Goal: Task Accomplishment & Management: Manage account settings

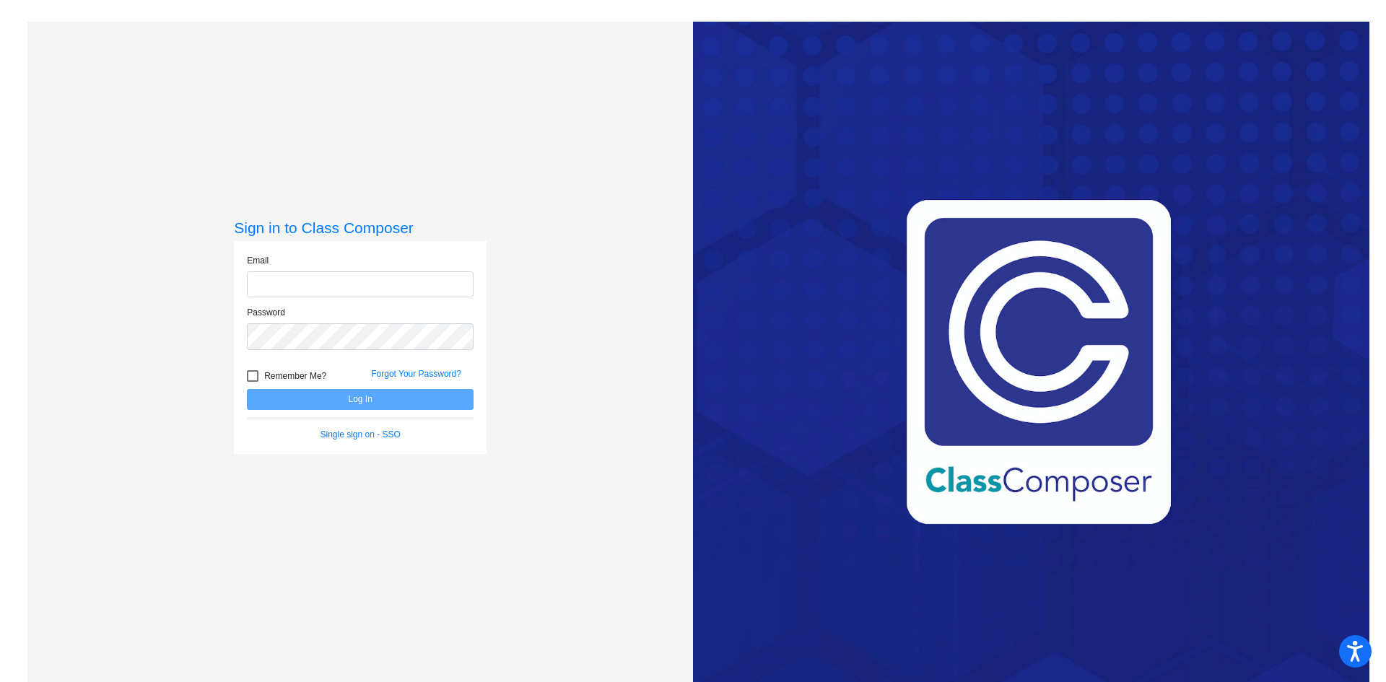
type input "[EMAIL_ADDRESS][PERSON_NAME][DOMAIN_NAME]"
click at [356, 398] on button "Log In" at bounding box center [360, 399] width 227 height 21
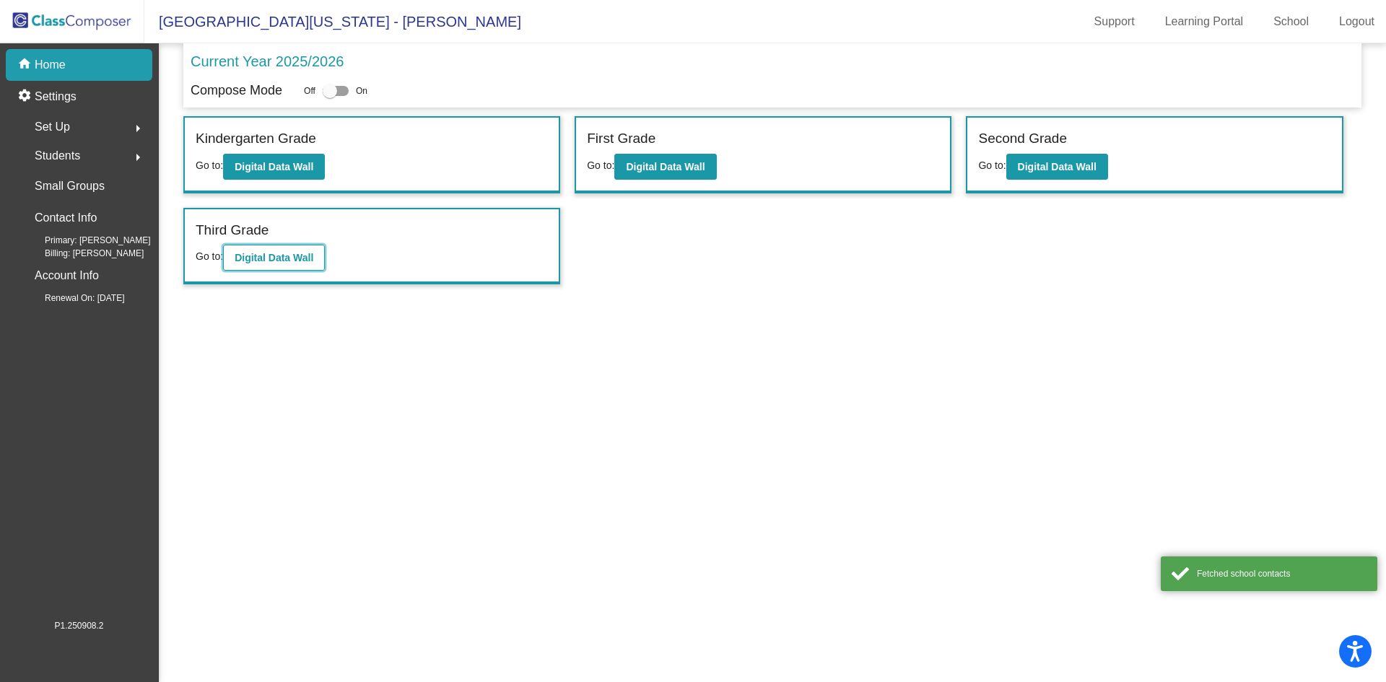
click at [276, 255] on b "Digital Data Wall" at bounding box center [274, 258] width 79 height 12
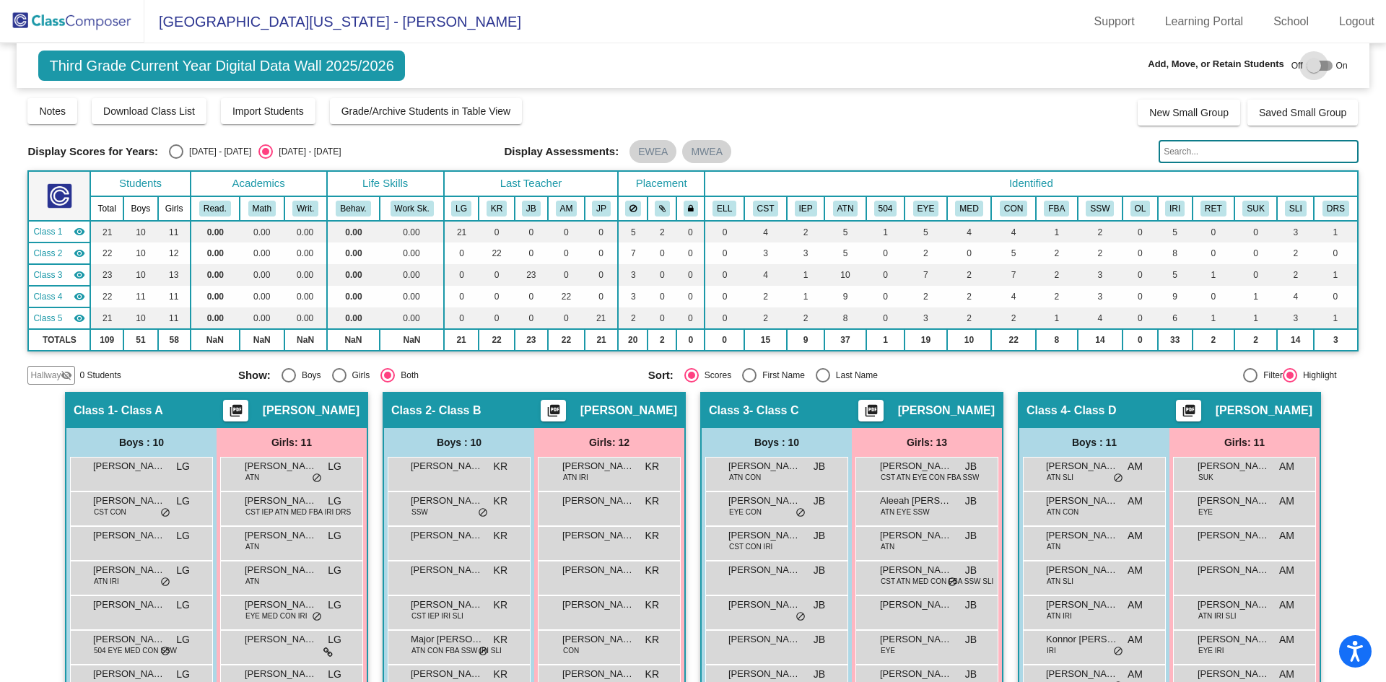
click at [1311, 63] on div at bounding box center [1313, 65] width 14 height 14
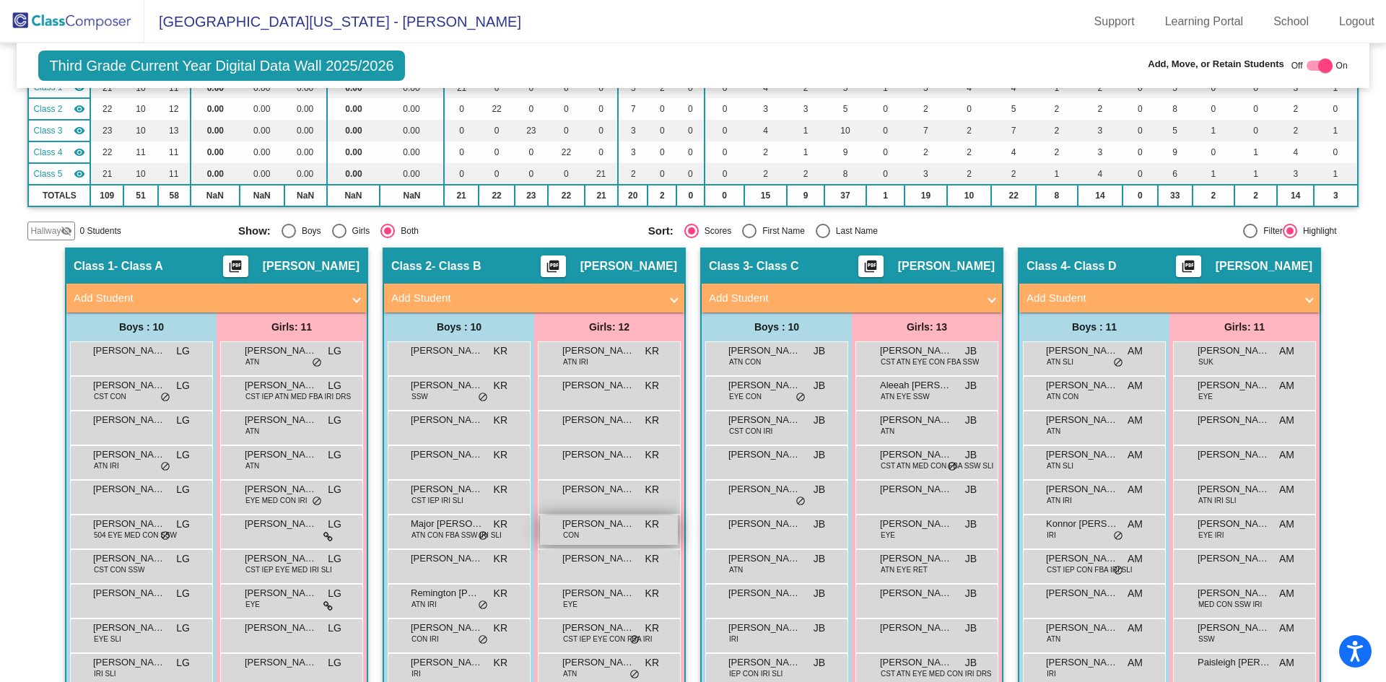
scroll to position [216, 0]
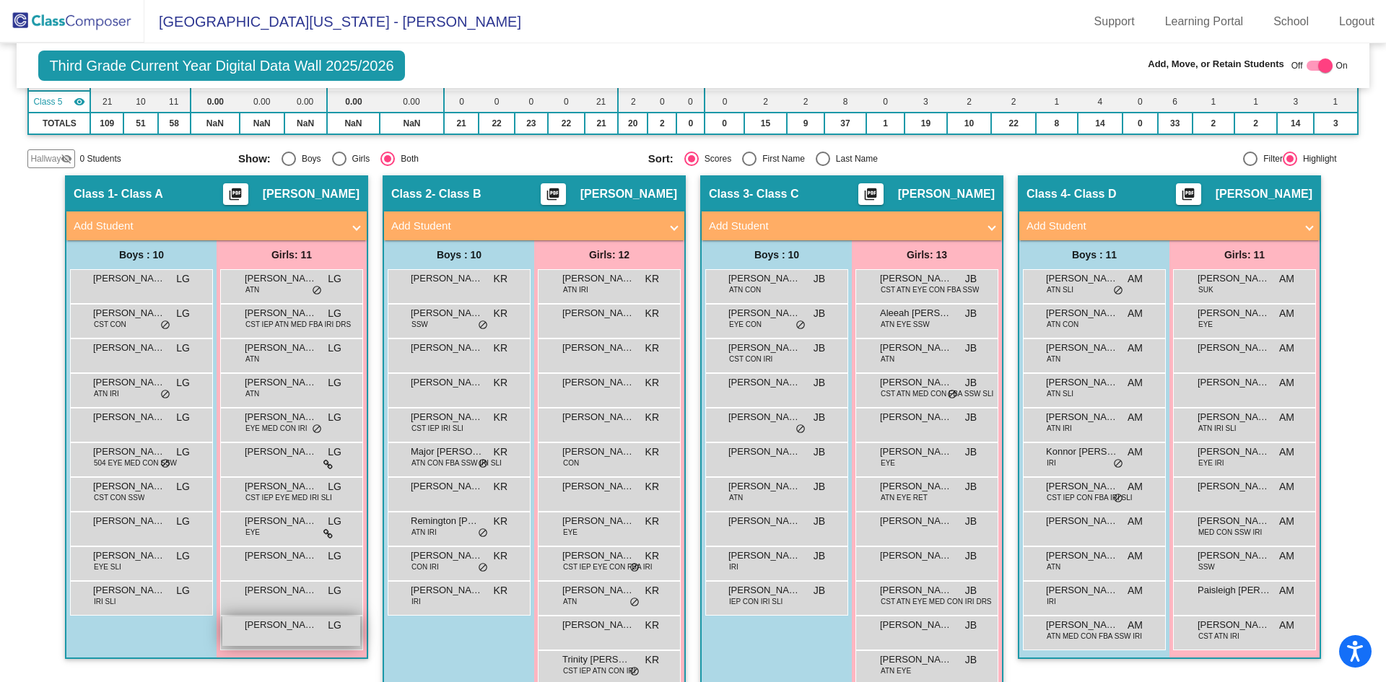
click at [297, 632] on div "[PERSON_NAME] LG lock do_not_disturb_alt" at bounding box center [291, 631] width 138 height 30
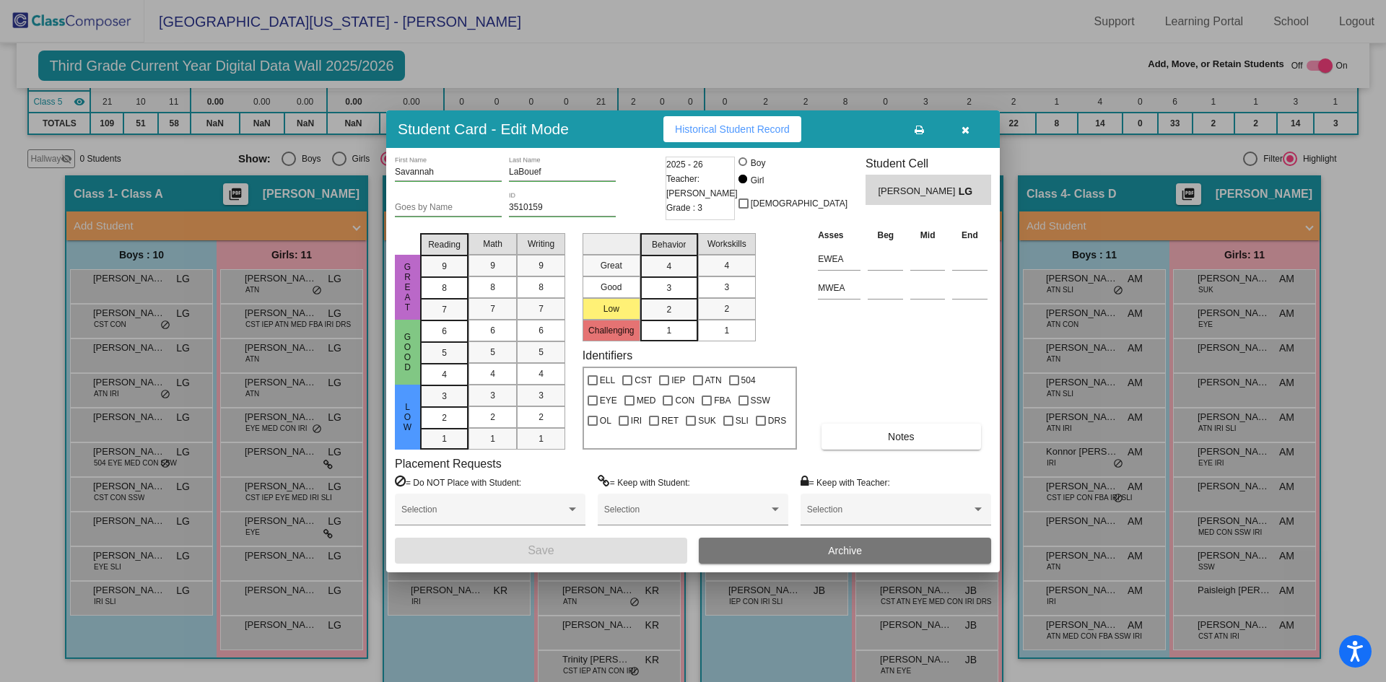
click at [841, 548] on span "Archive" at bounding box center [845, 551] width 34 height 12
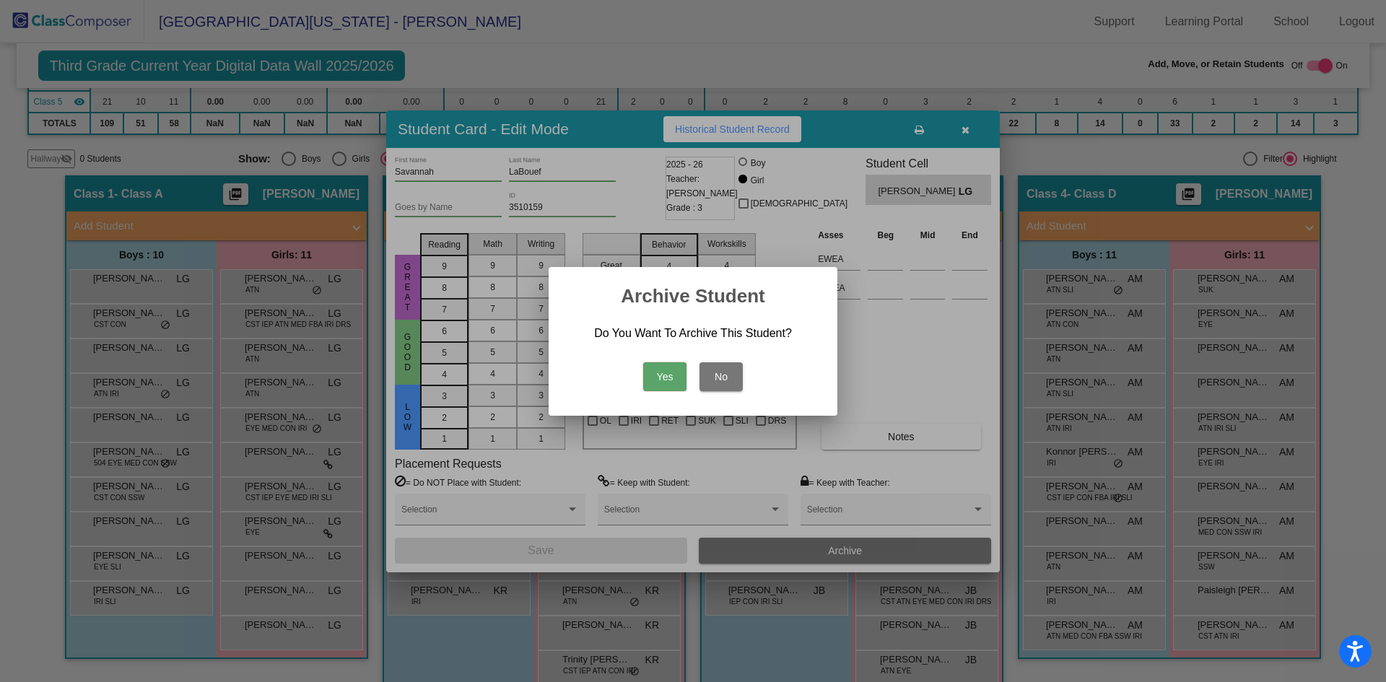
click at [662, 376] on button "Yes" at bounding box center [664, 376] width 43 height 29
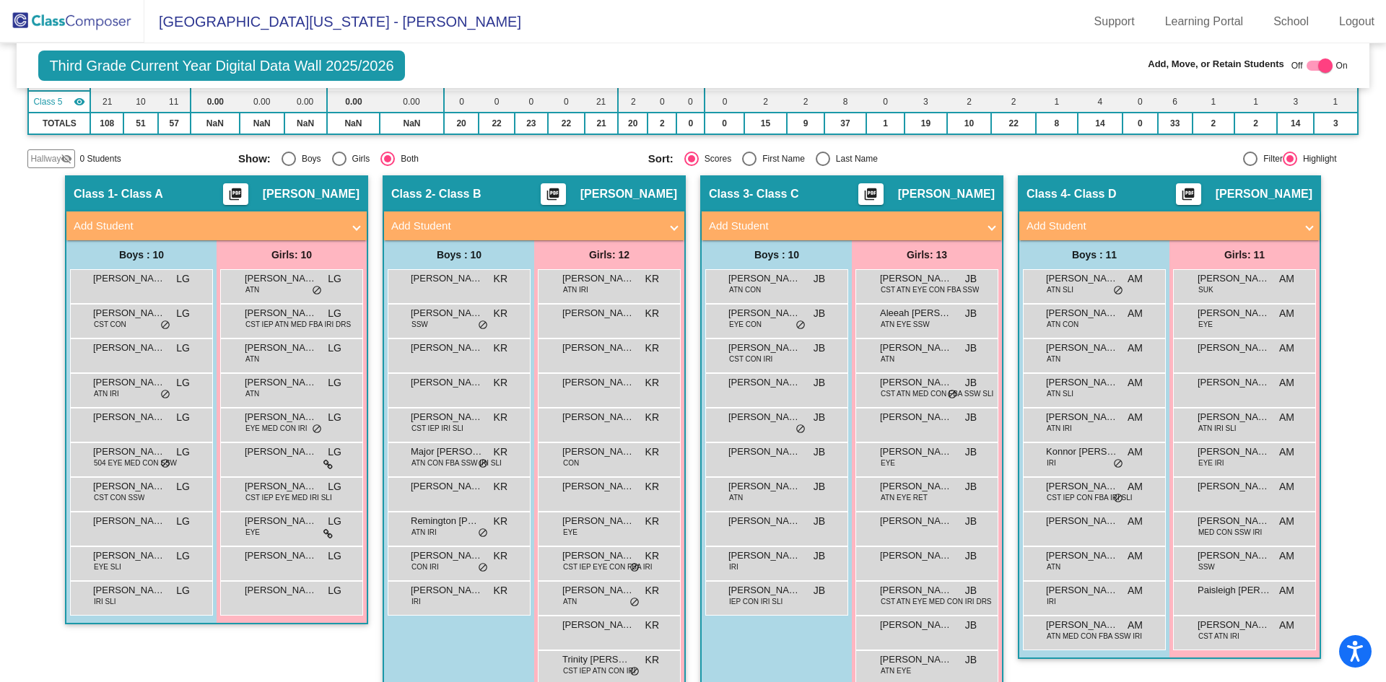
scroll to position [0, 0]
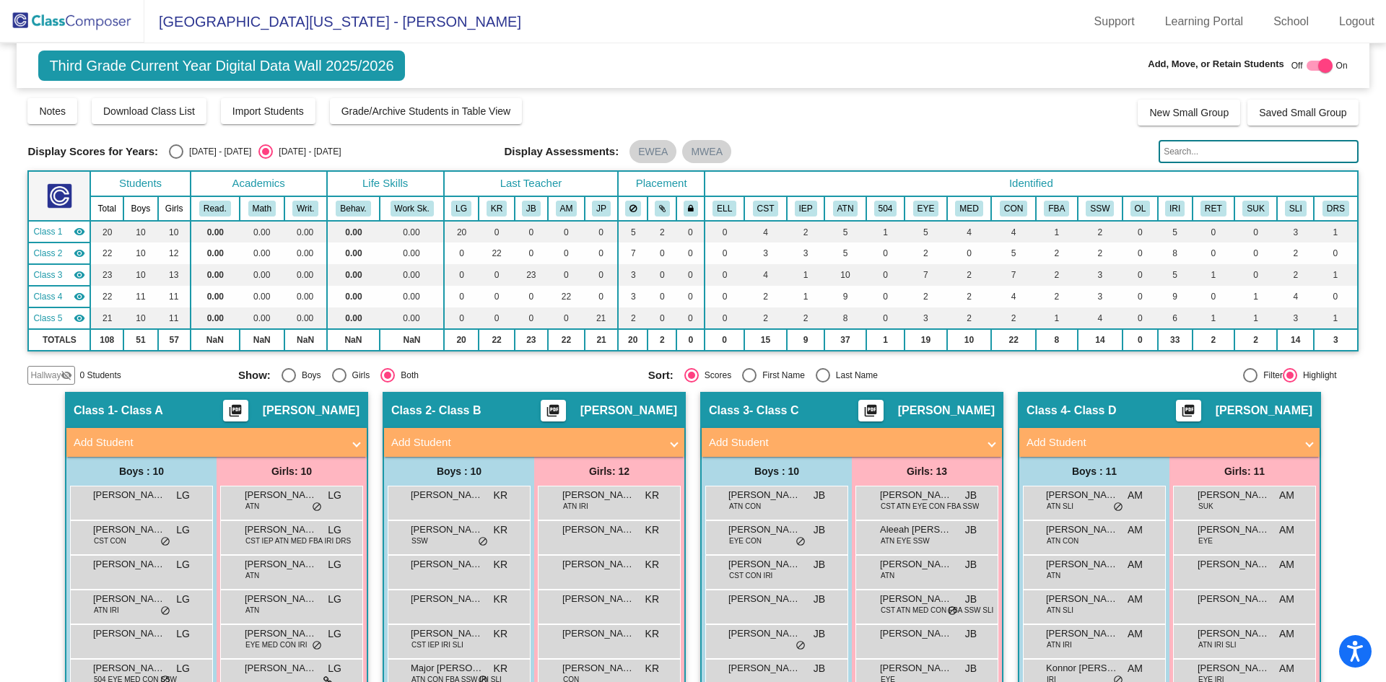
click at [1318, 65] on div at bounding box center [1325, 65] width 14 height 14
checkbox input "false"
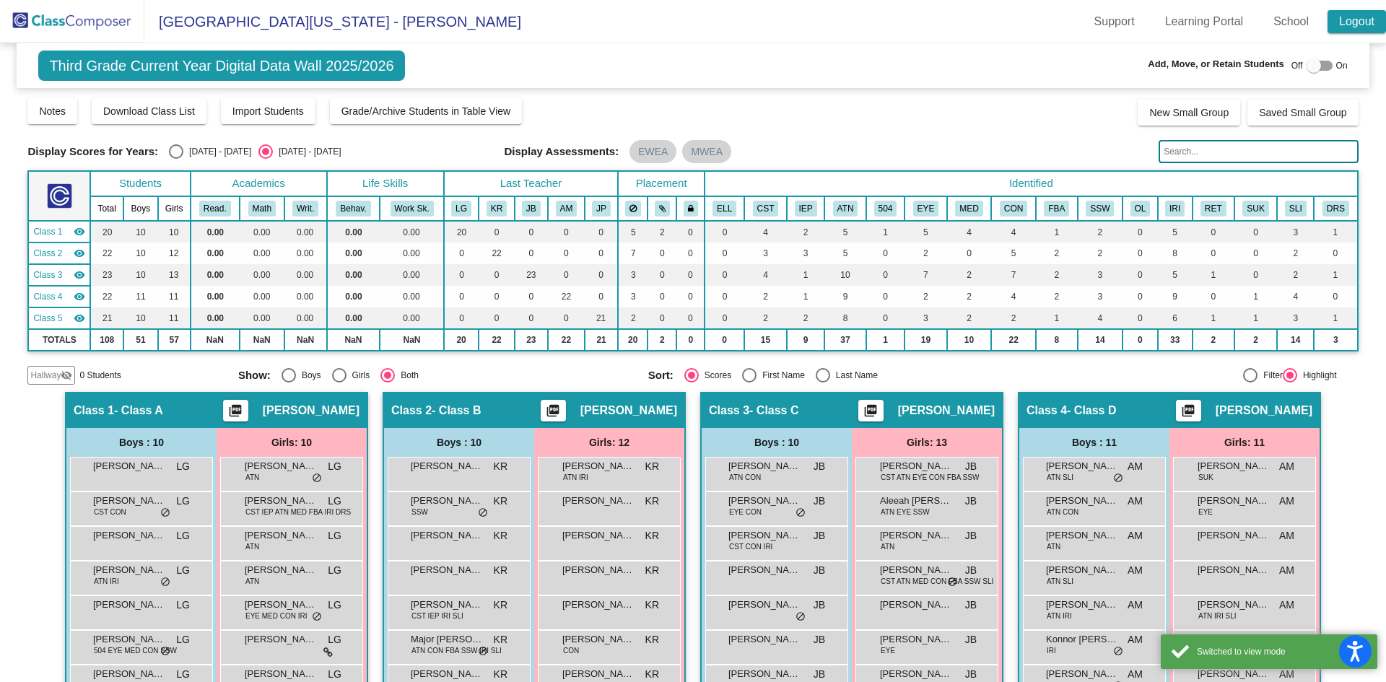
click at [1352, 22] on link "Logout" at bounding box center [1356, 21] width 58 height 23
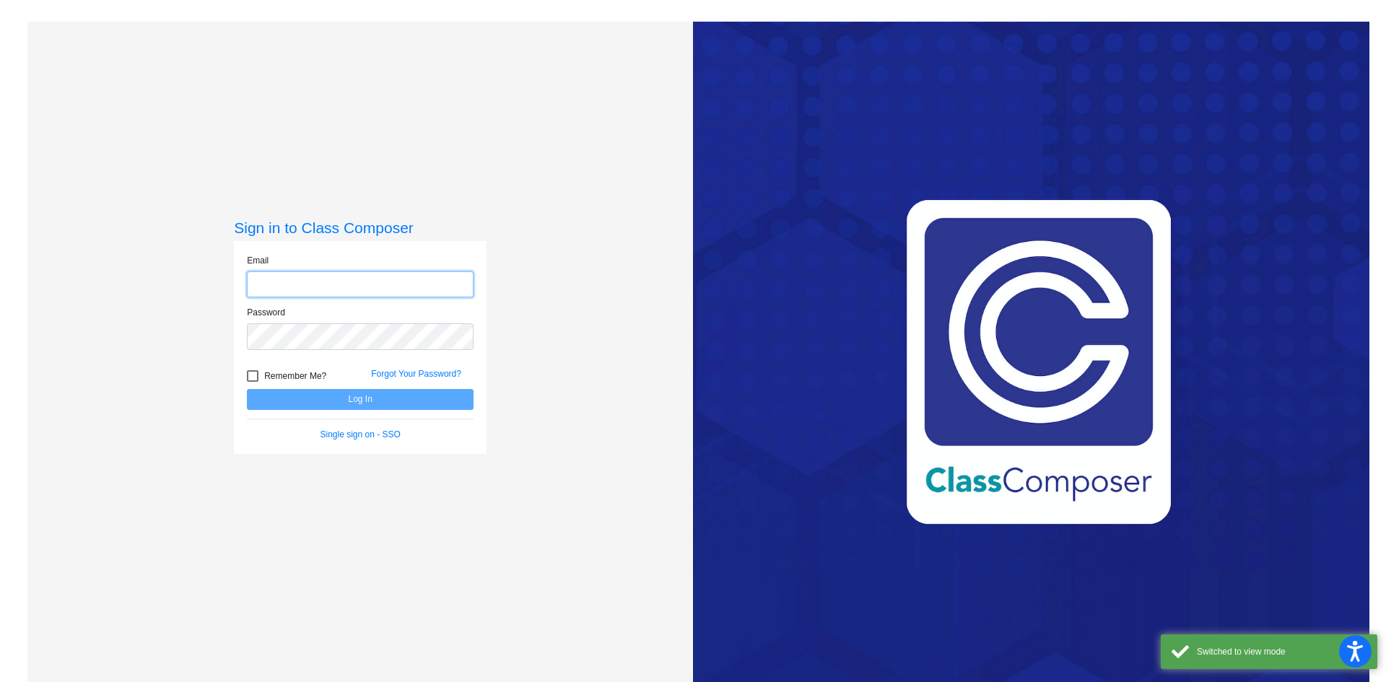
type input "[EMAIL_ADDRESS][PERSON_NAME][DOMAIN_NAME]"
